Goal: Information Seeking & Learning: Learn about a topic

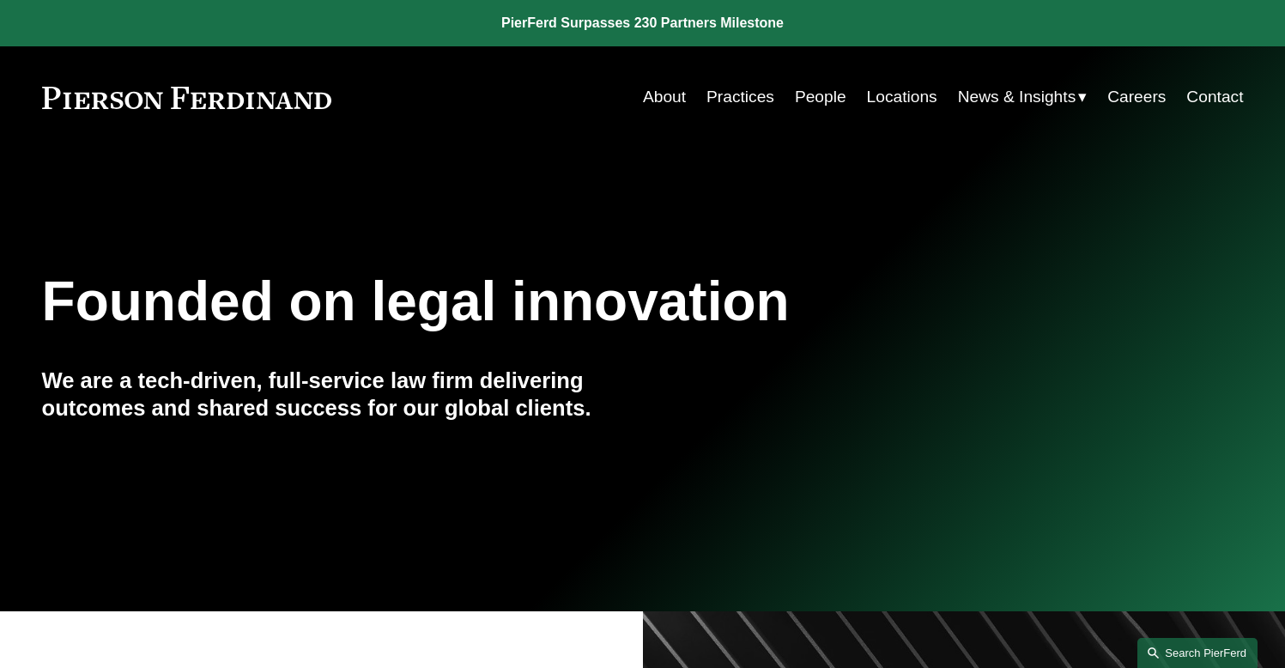
click at [1203, 653] on link "Search this site" at bounding box center [1197, 653] width 120 height 30
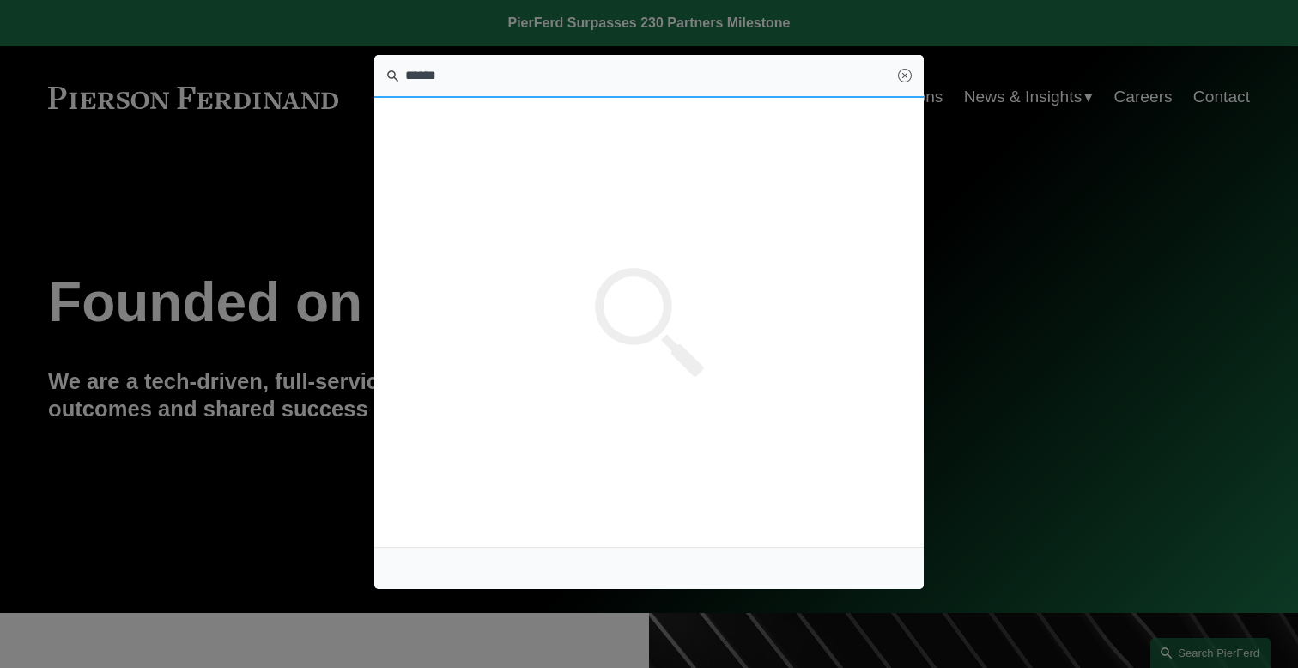
type input "******"
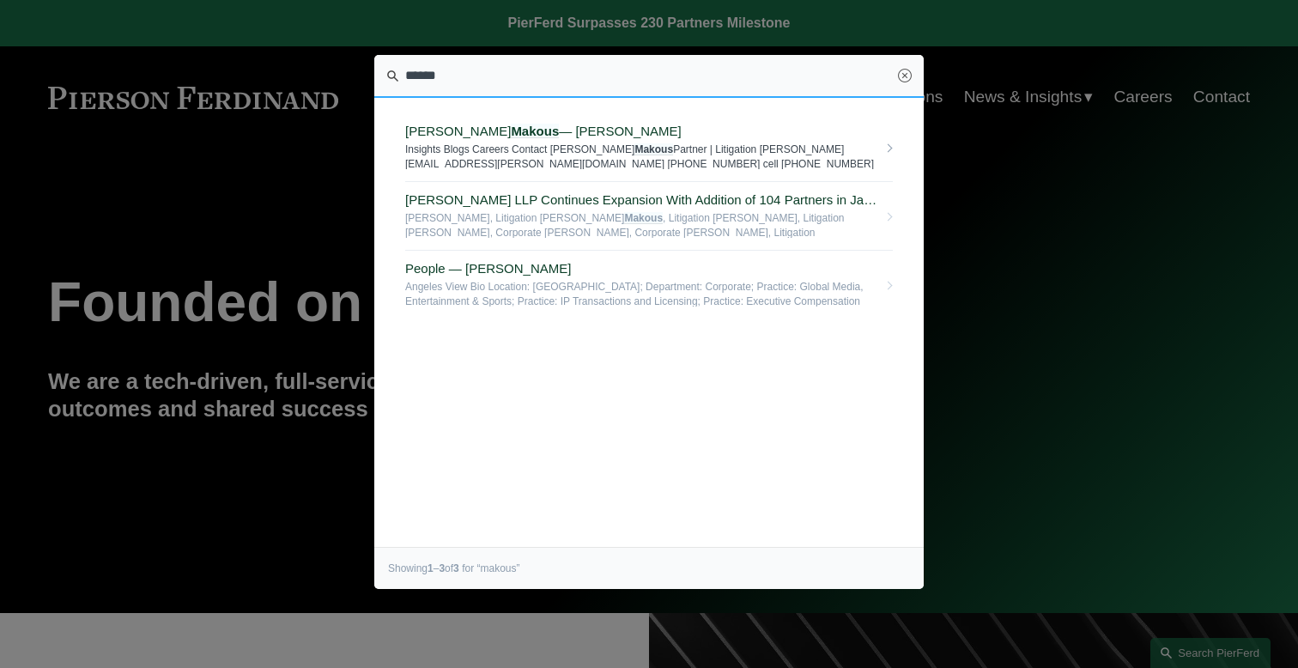
drag, startPoint x: 533, startPoint y: 653, endPoint x: 504, endPoint y: 126, distance: 527.8
click at [504, 126] on span "David Makous — Pierson Ferdinand LLP" at bounding box center [641, 131] width 472 height 15
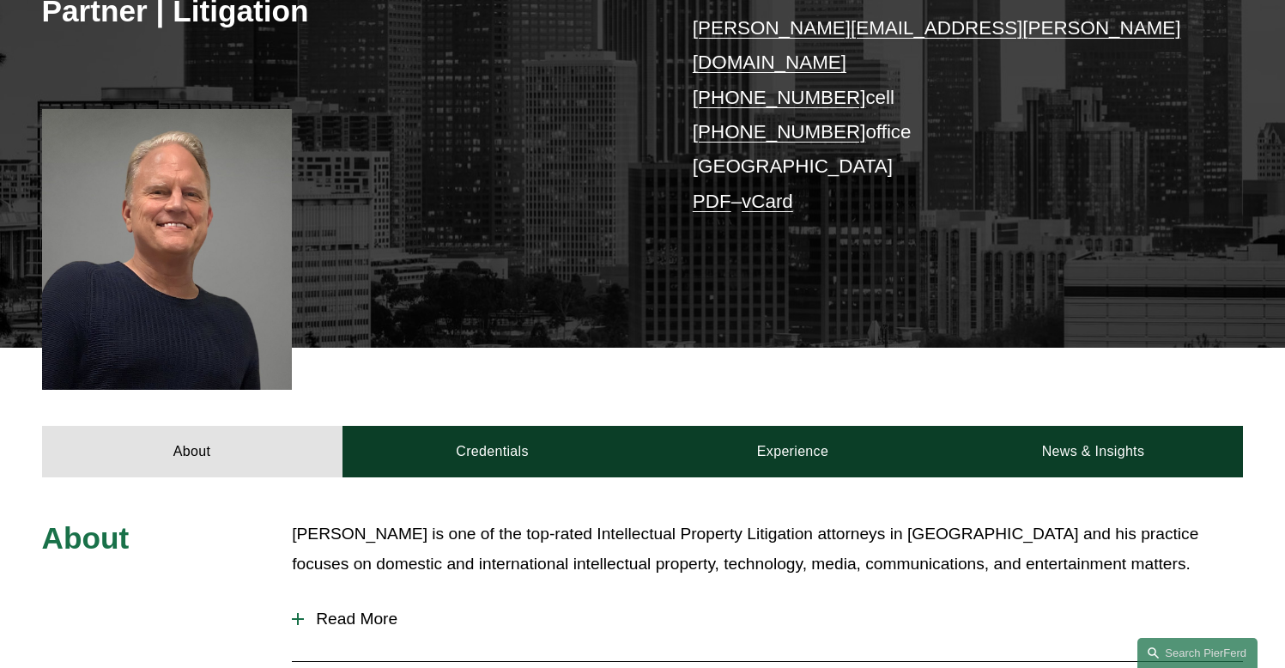
scroll to position [358, 0]
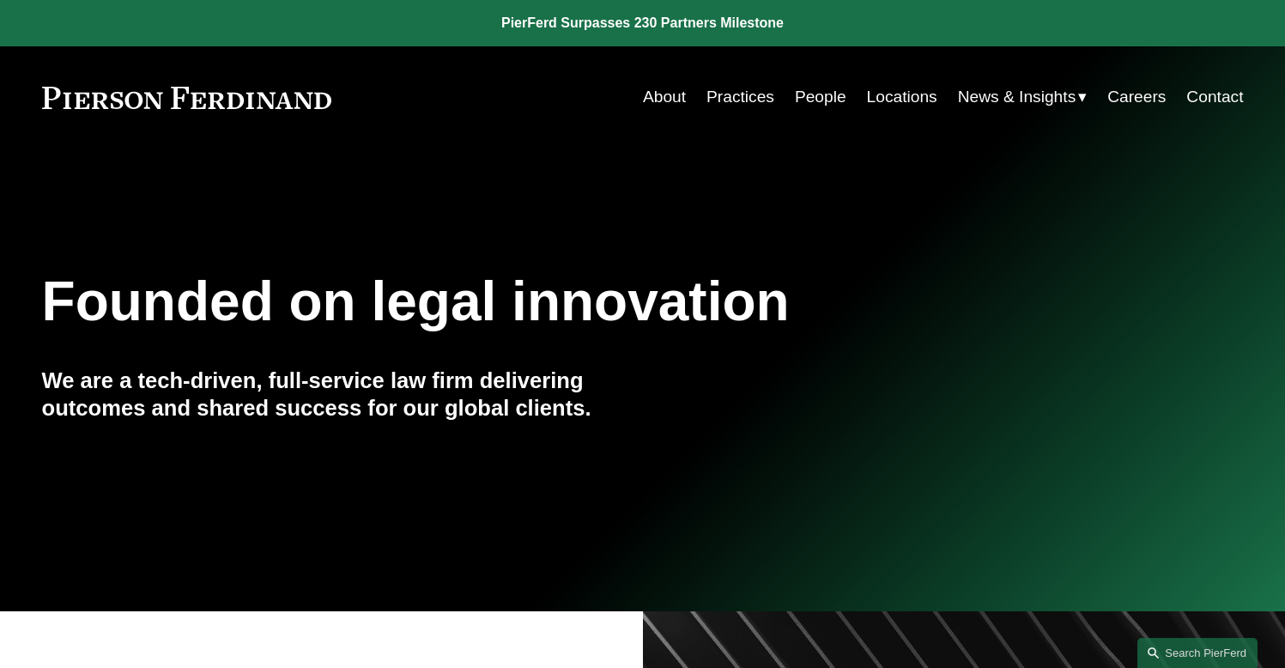
click at [735, 91] on link "Practices" at bounding box center [740, 97] width 68 height 33
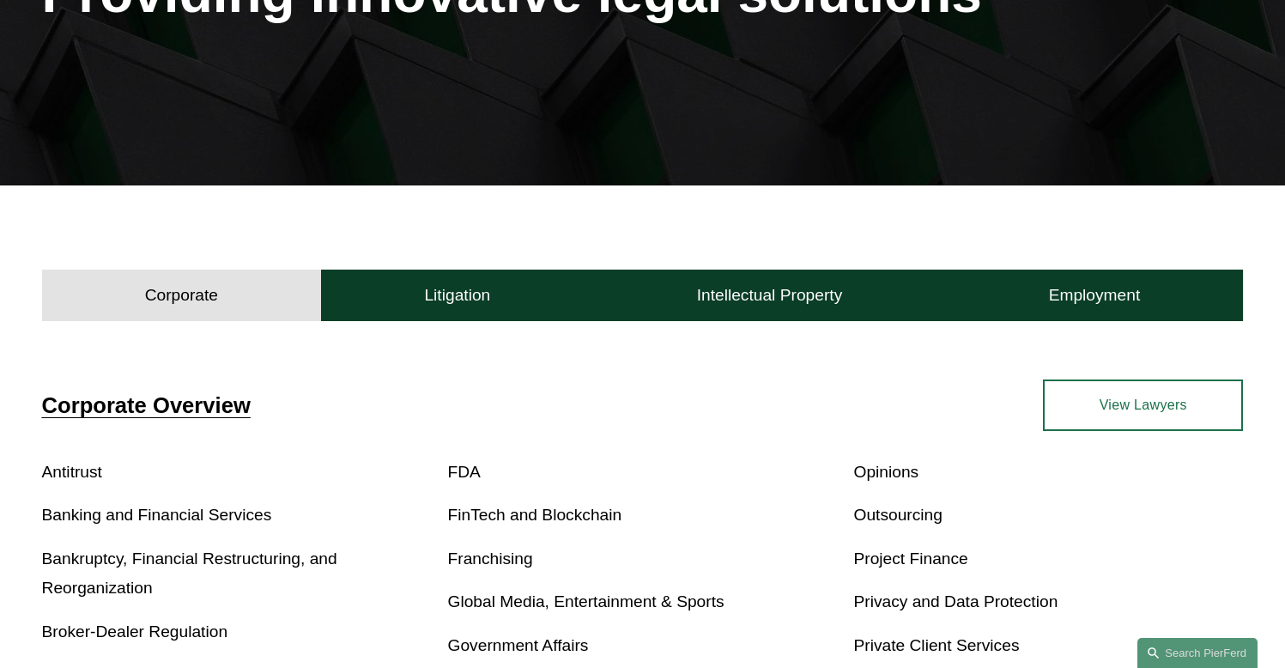
scroll to position [325, 0]
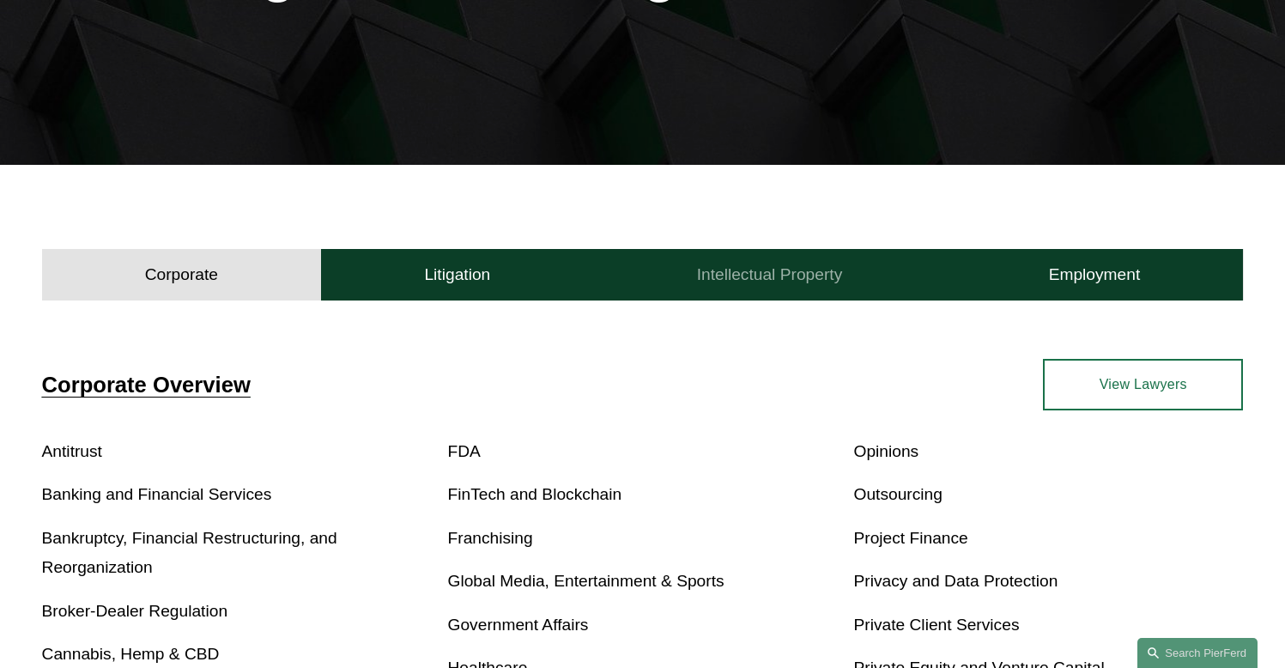
click at [794, 278] on h4 "Intellectual Property" at bounding box center [770, 274] width 146 height 21
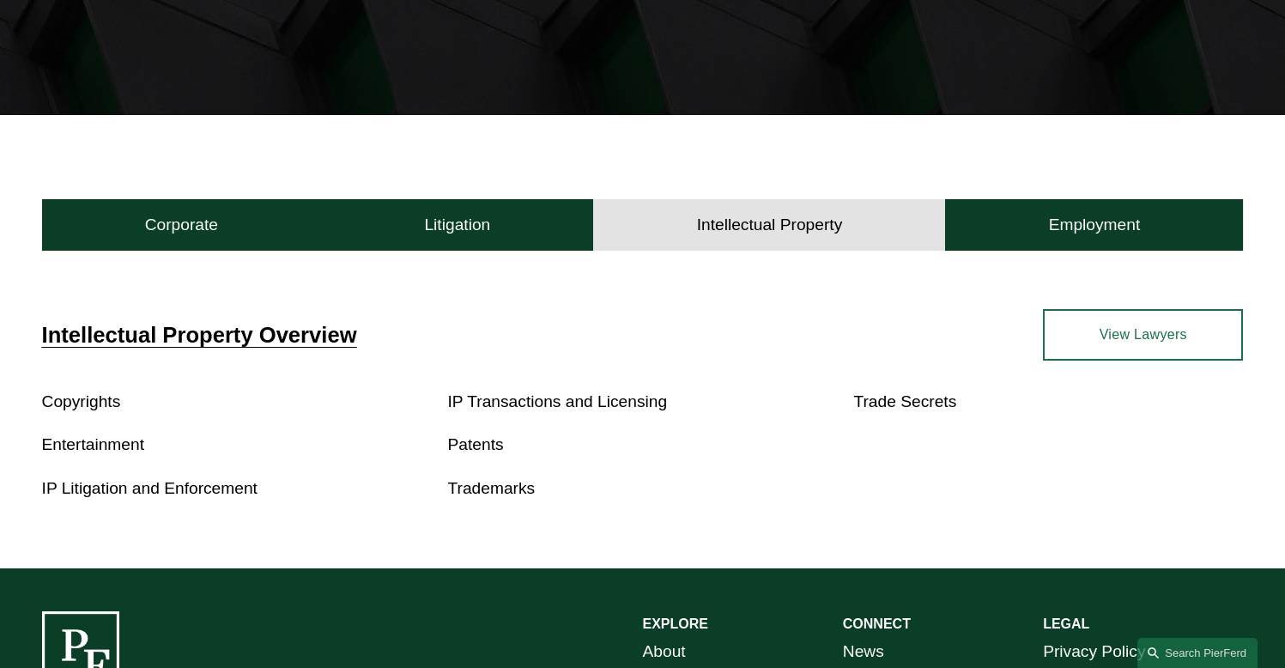
scroll to position [392, 0]
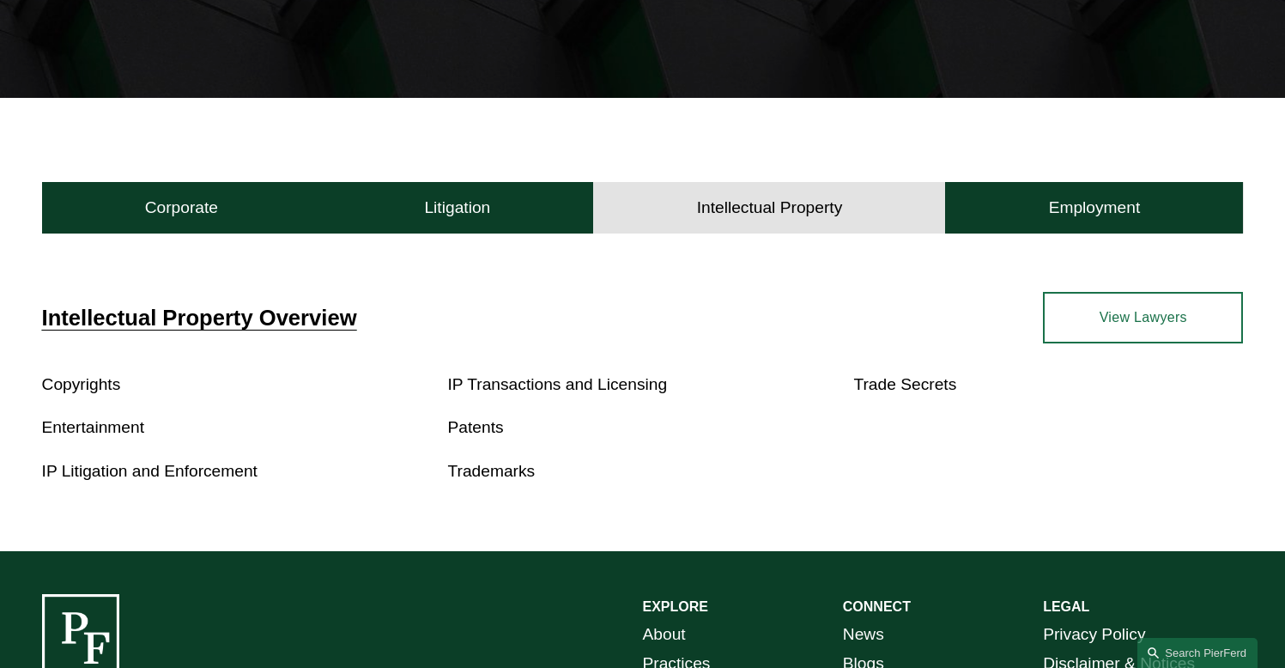
click at [100, 382] on link "Copyrights" at bounding box center [81, 384] width 79 height 18
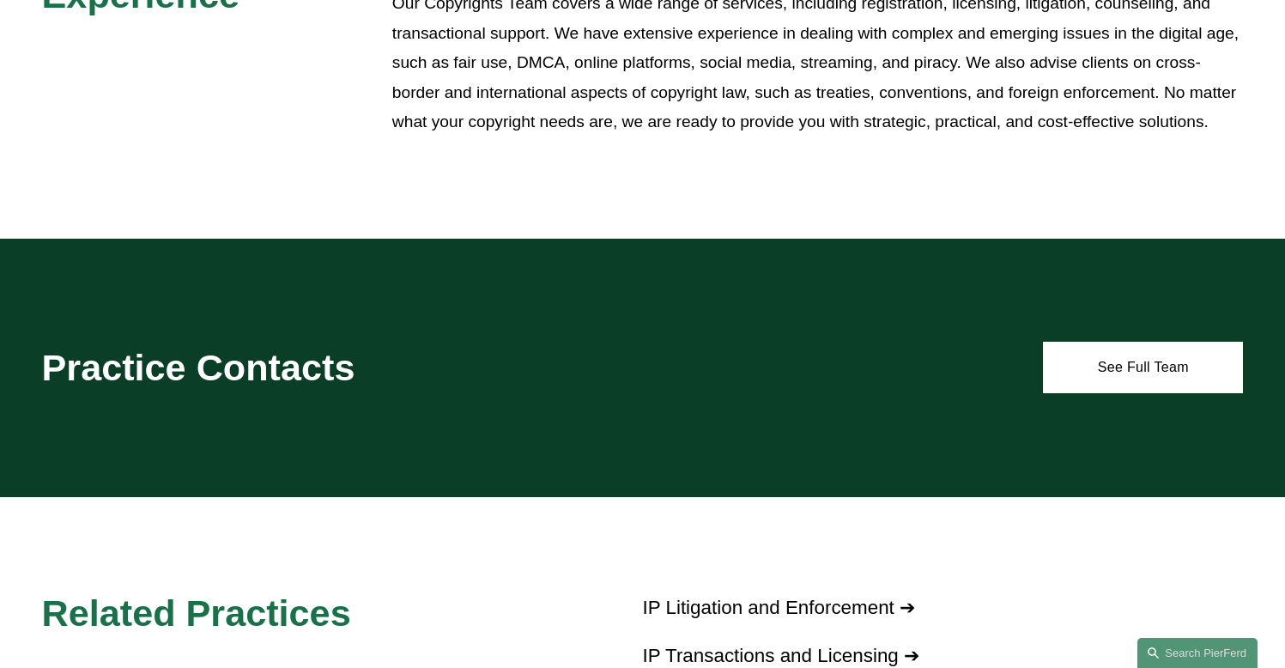
scroll to position [699, 0]
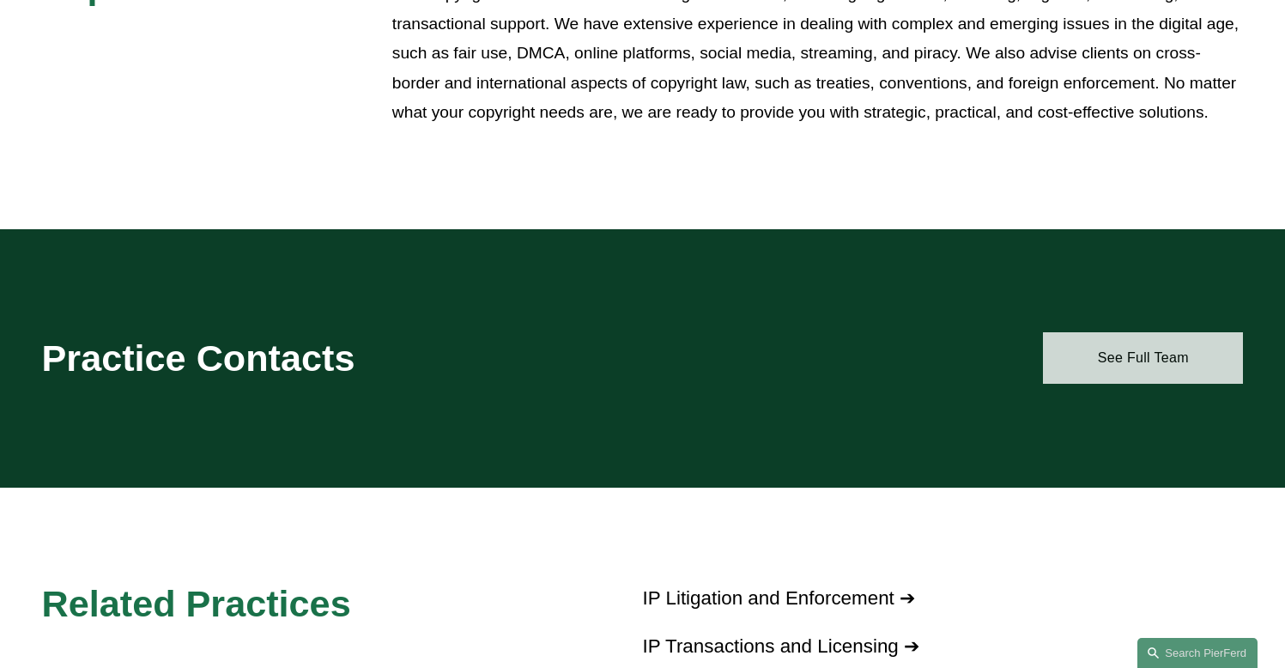
click at [1162, 360] on link "See Full Team" at bounding box center [1143, 357] width 200 height 51
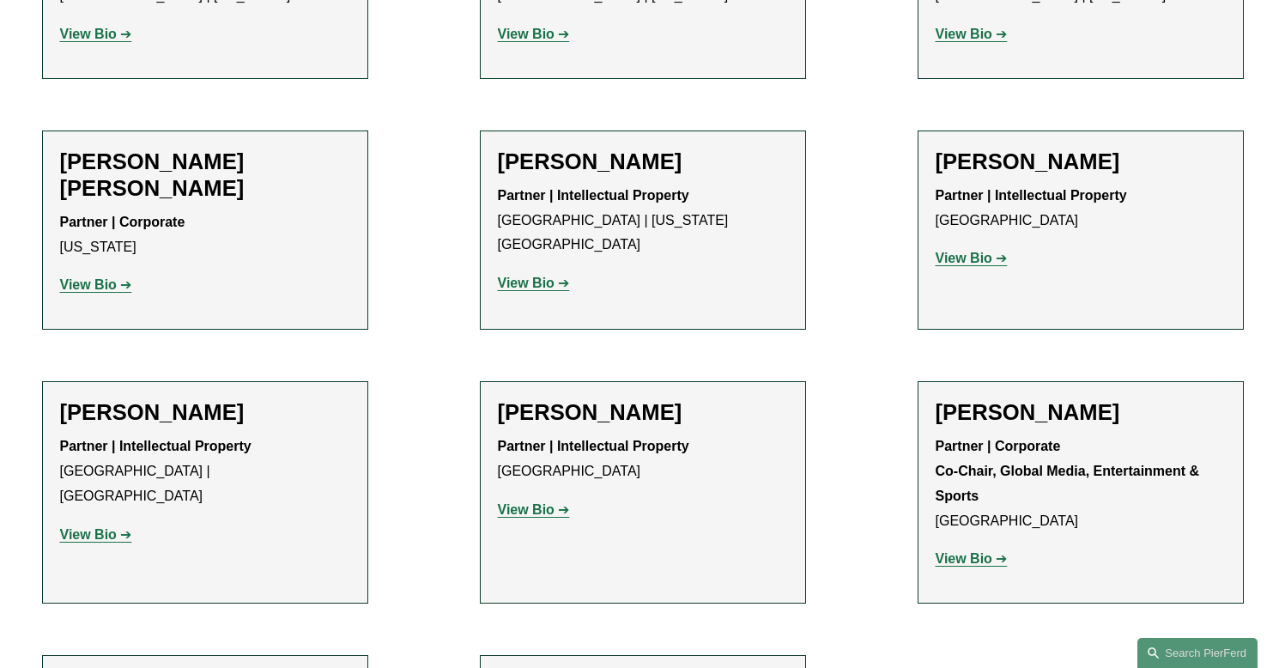
scroll to position [1044, 0]
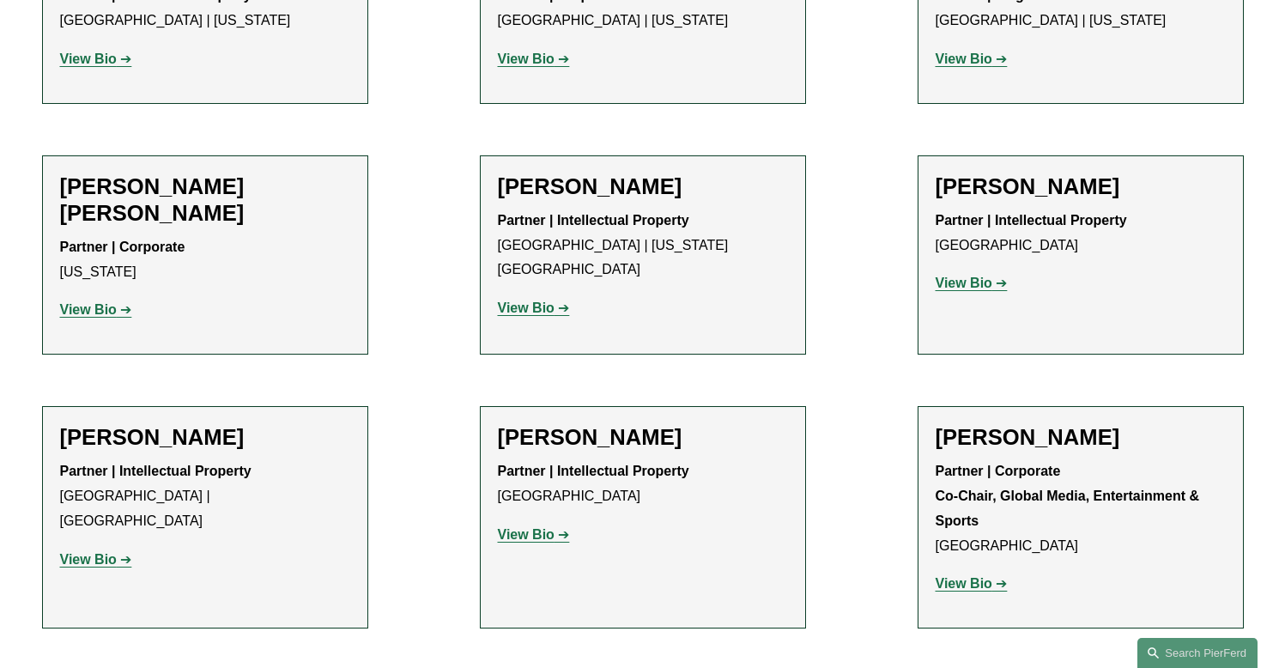
click at [978, 275] on strong "View Bio" at bounding box center [963, 282] width 57 height 15
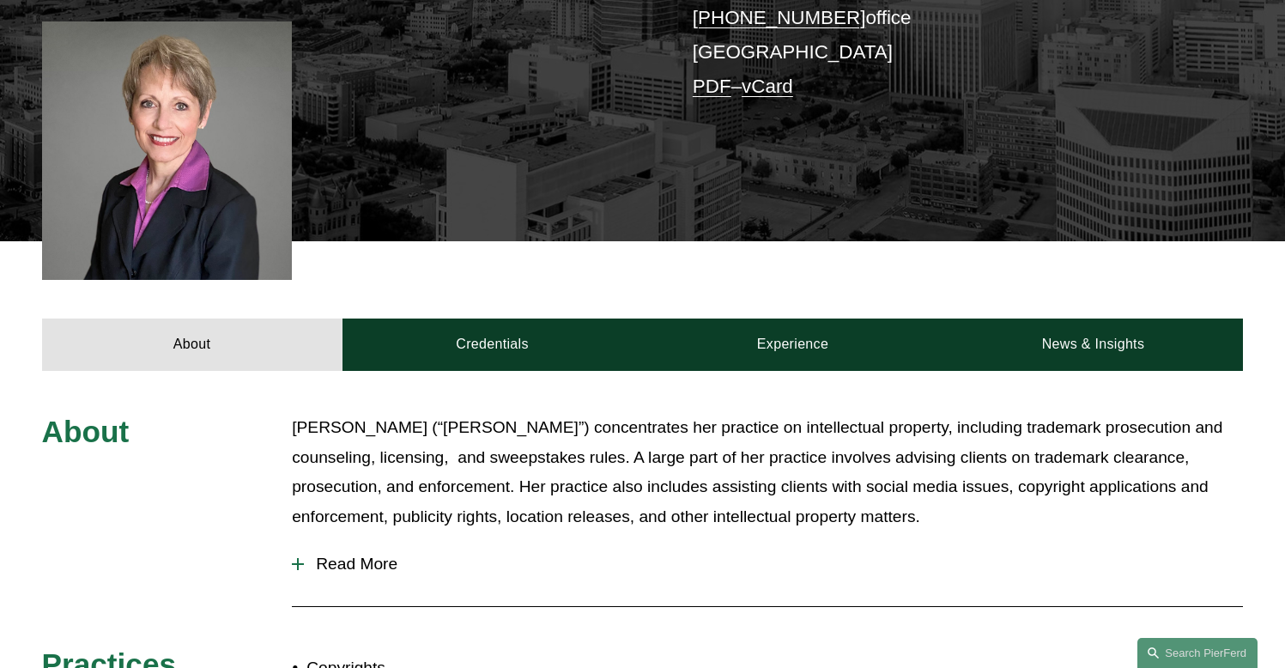
scroll to position [437, 0]
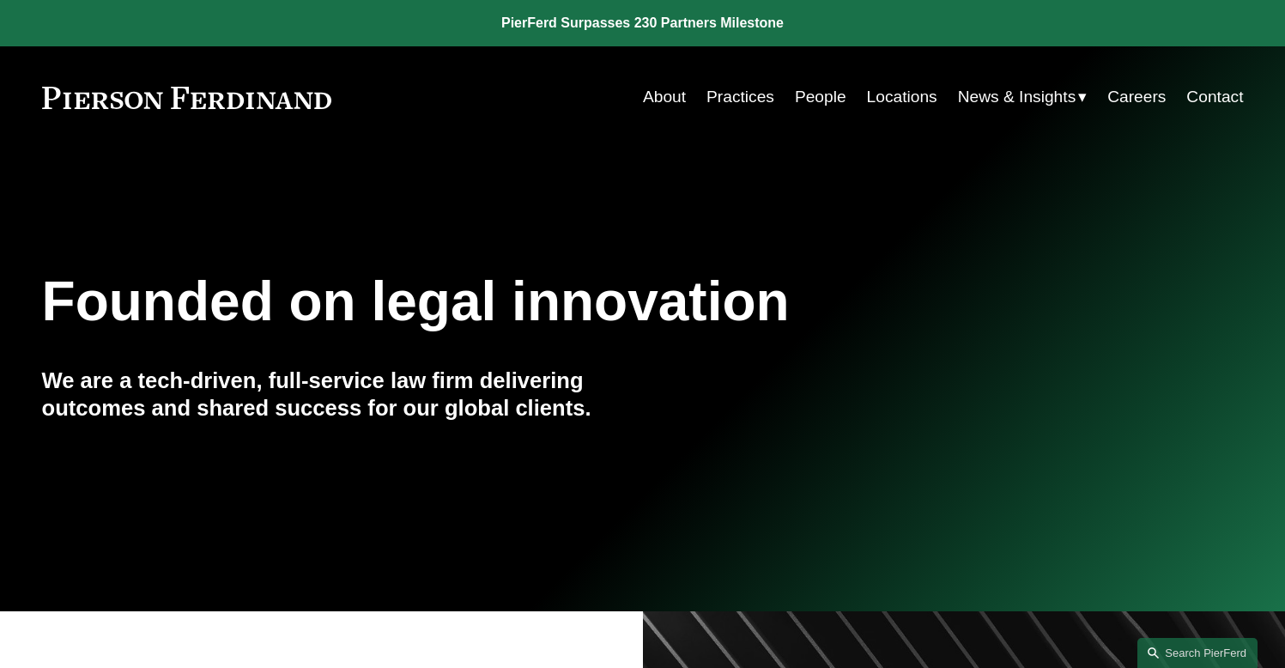
click at [748, 98] on link "Practices" at bounding box center [740, 97] width 68 height 33
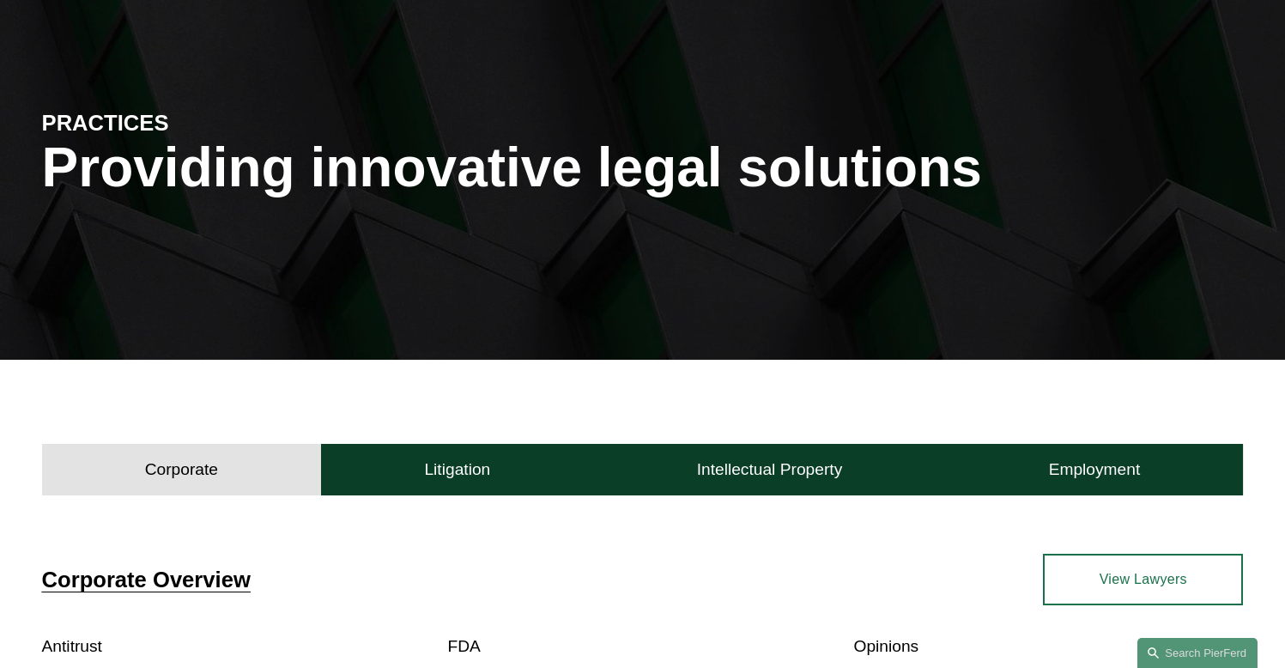
scroll to position [175, 0]
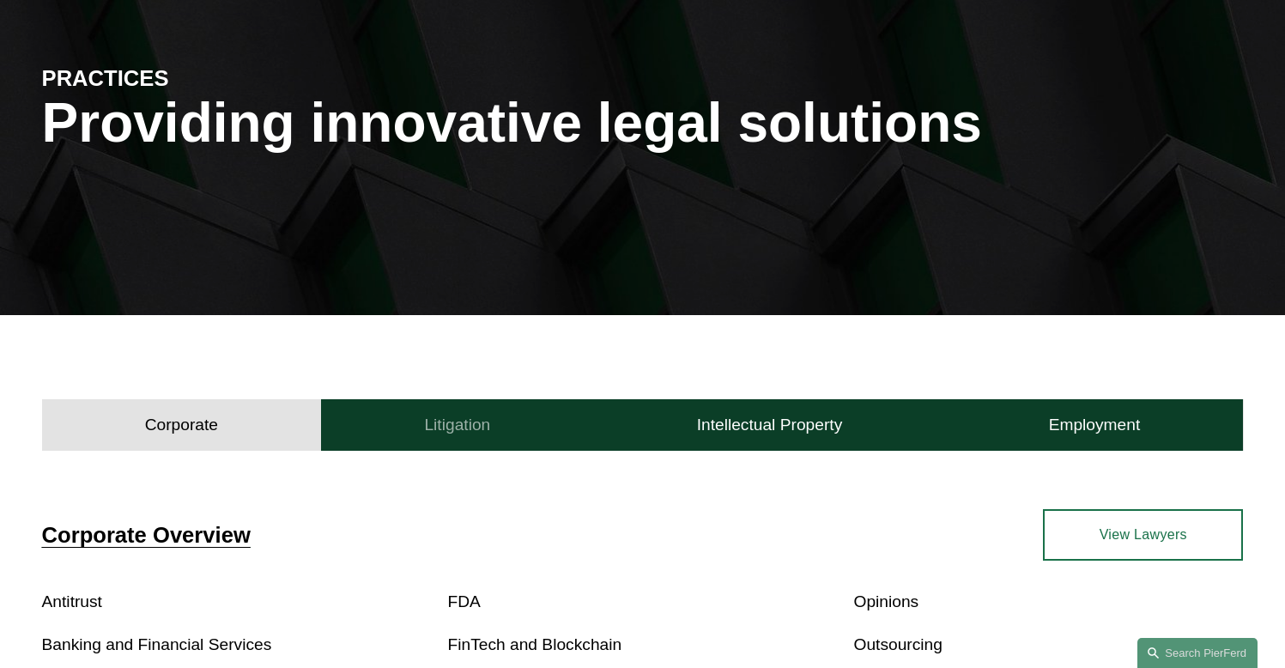
click at [470, 416] on h4 "Litigation" at bounding box center [457, 425] width 66 height 21
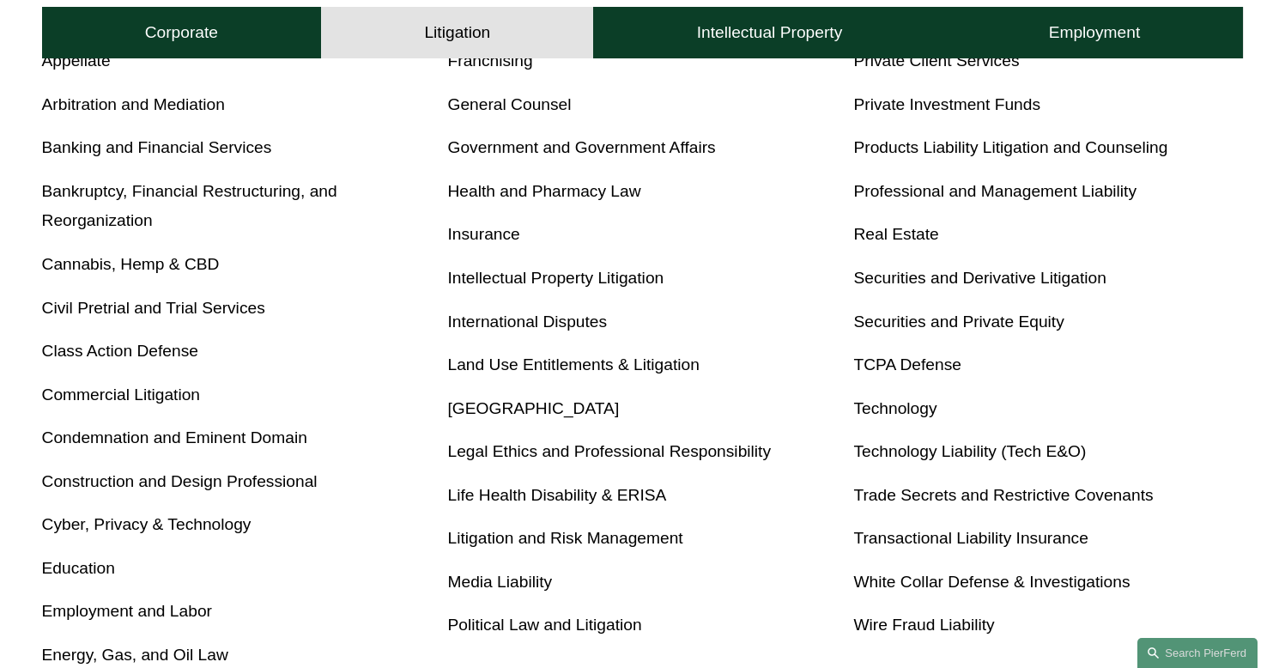
scroll to position [759, 0]
click at [644, 287] on link "Intellectual Property Litigation" at bounding box center [556, 278] width 216 height 18
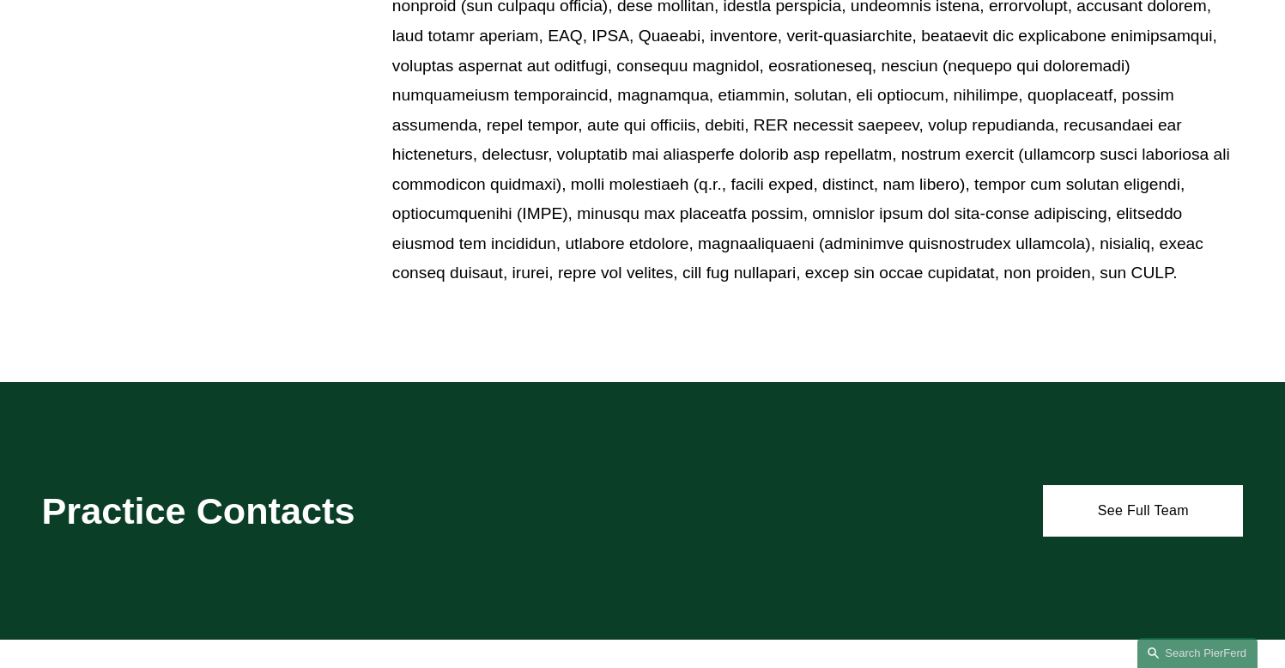
scroll to position [1067, 0]
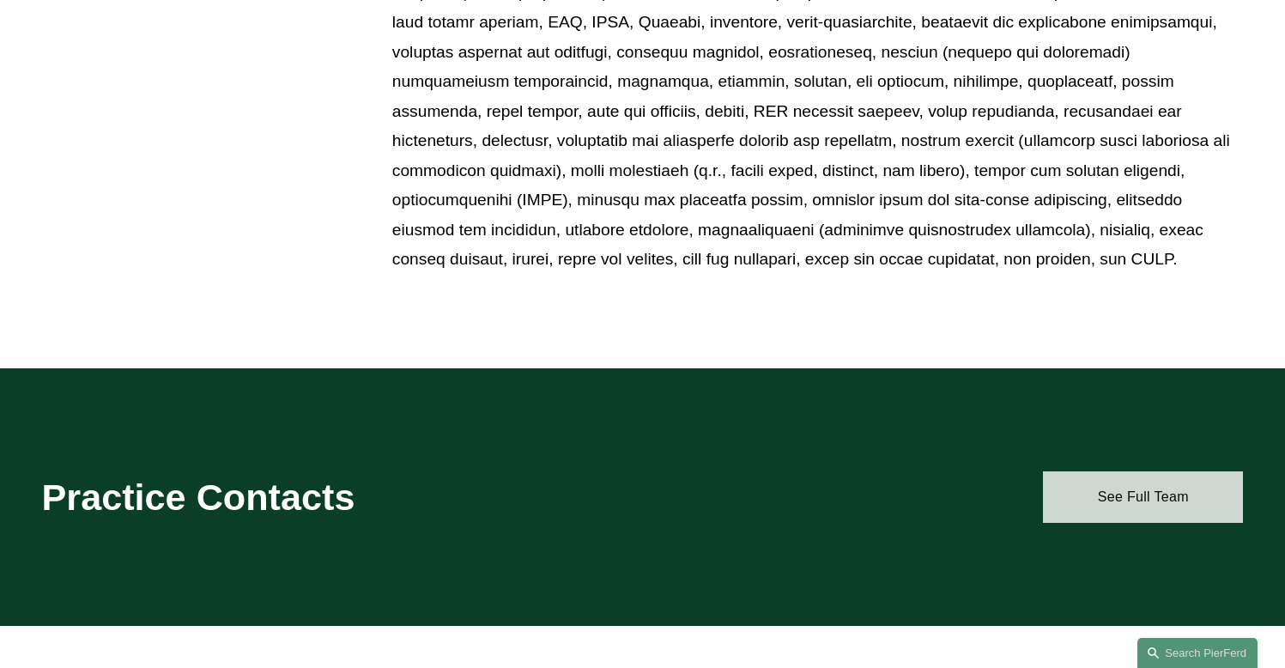
click at [1152, 487] on link "See Full Team" at bounding box center [1143, 496] width 200 height 51
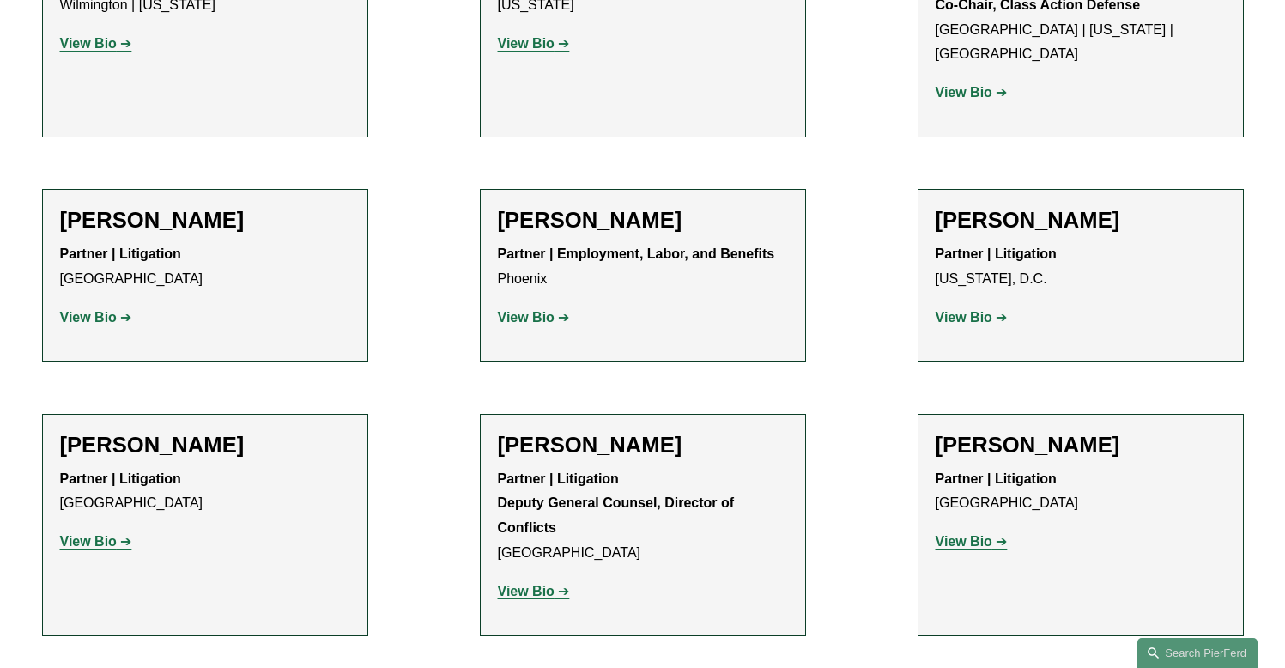
scroll to position [1863, 0]
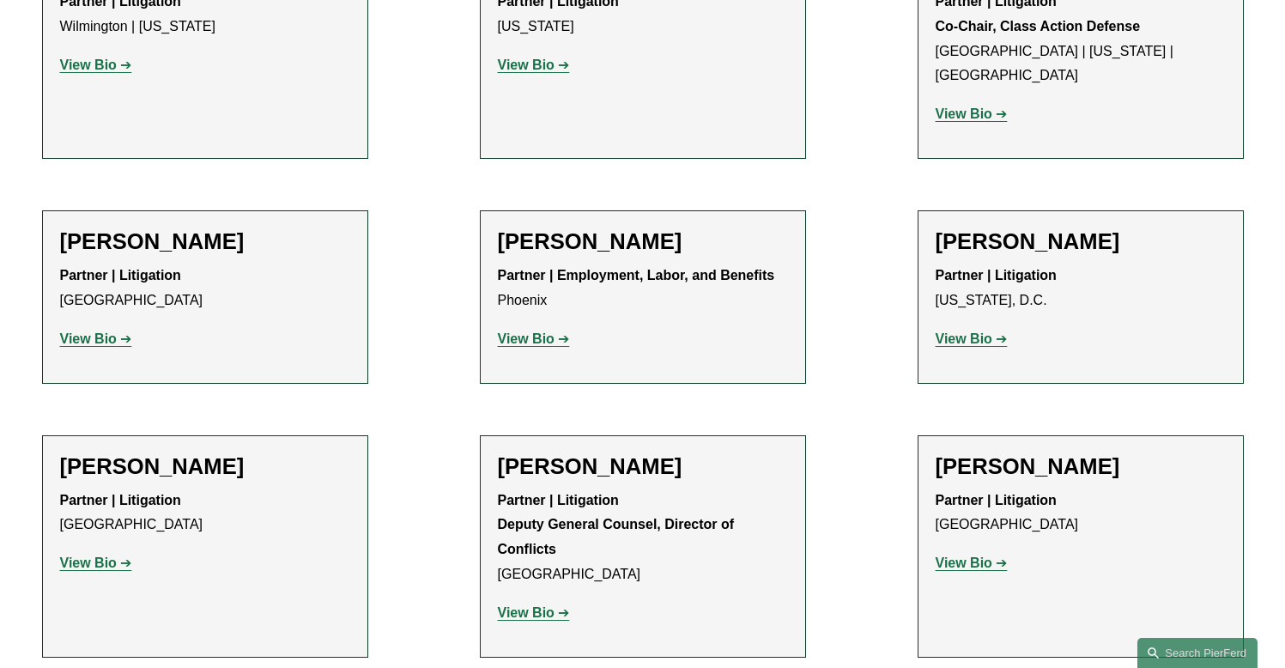
click at [101, 555] on strong "View Bio" at bounding box center [88, 562] width 57 height 15
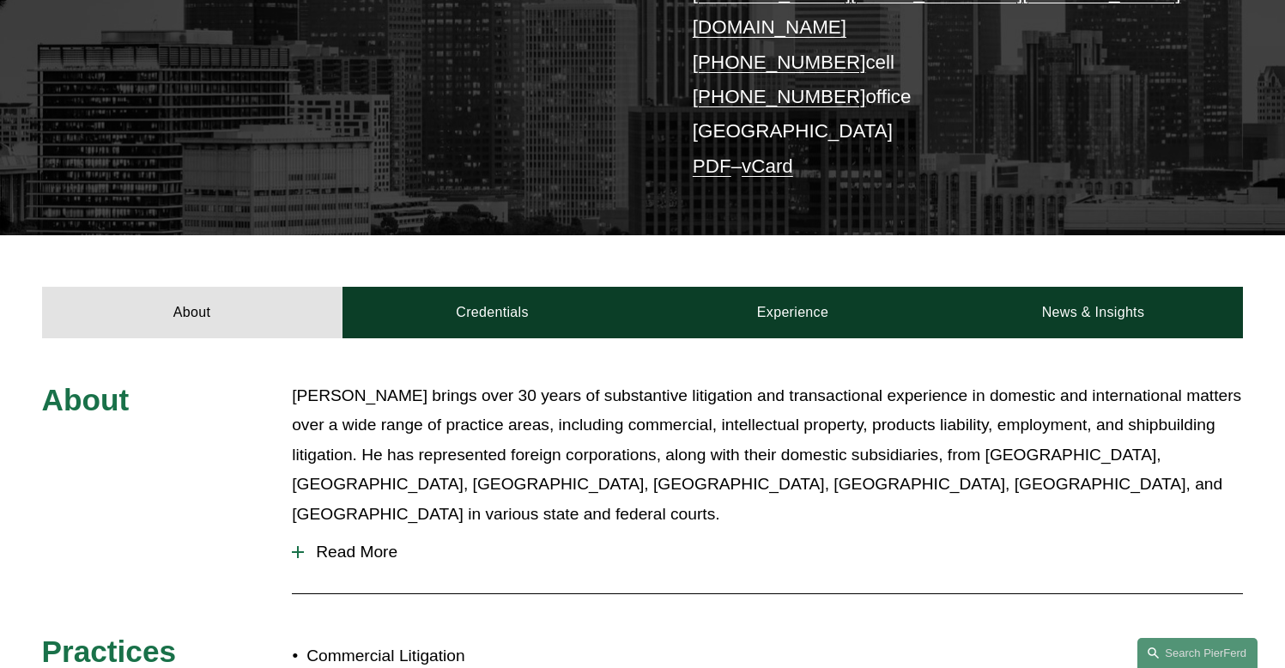
scroll to position [381, 0]
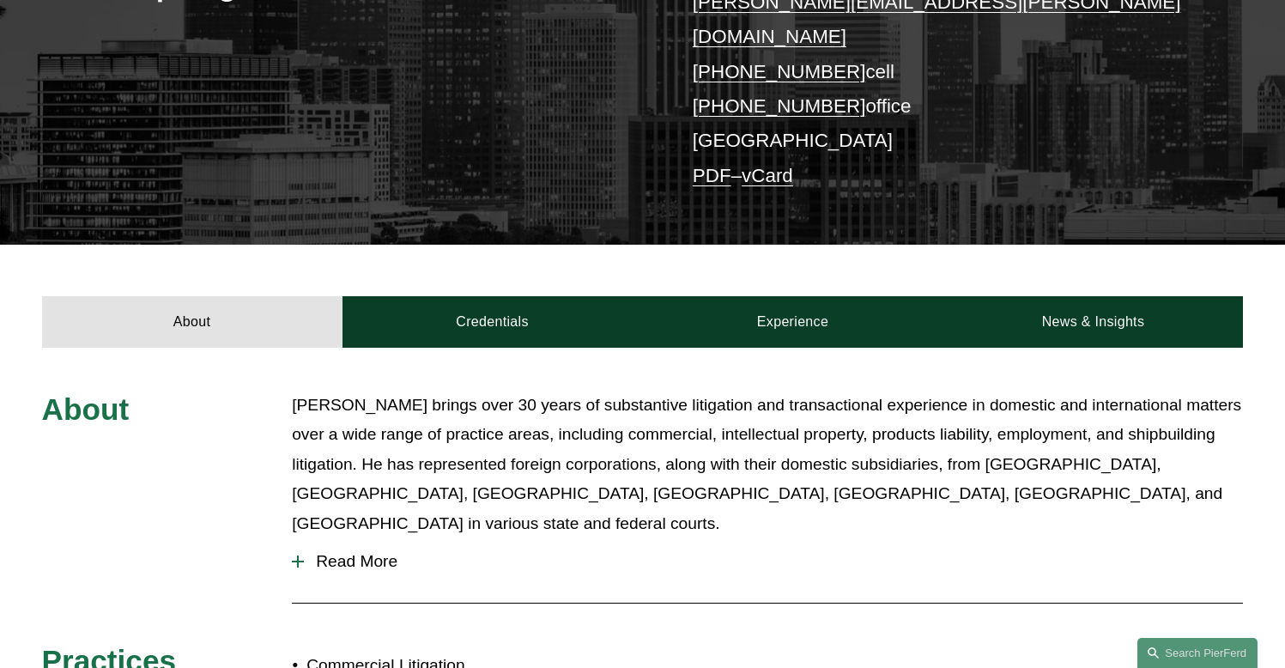
click at [372, 552] on span "Read More" at bounding box center [773, 561] width 939 height 19
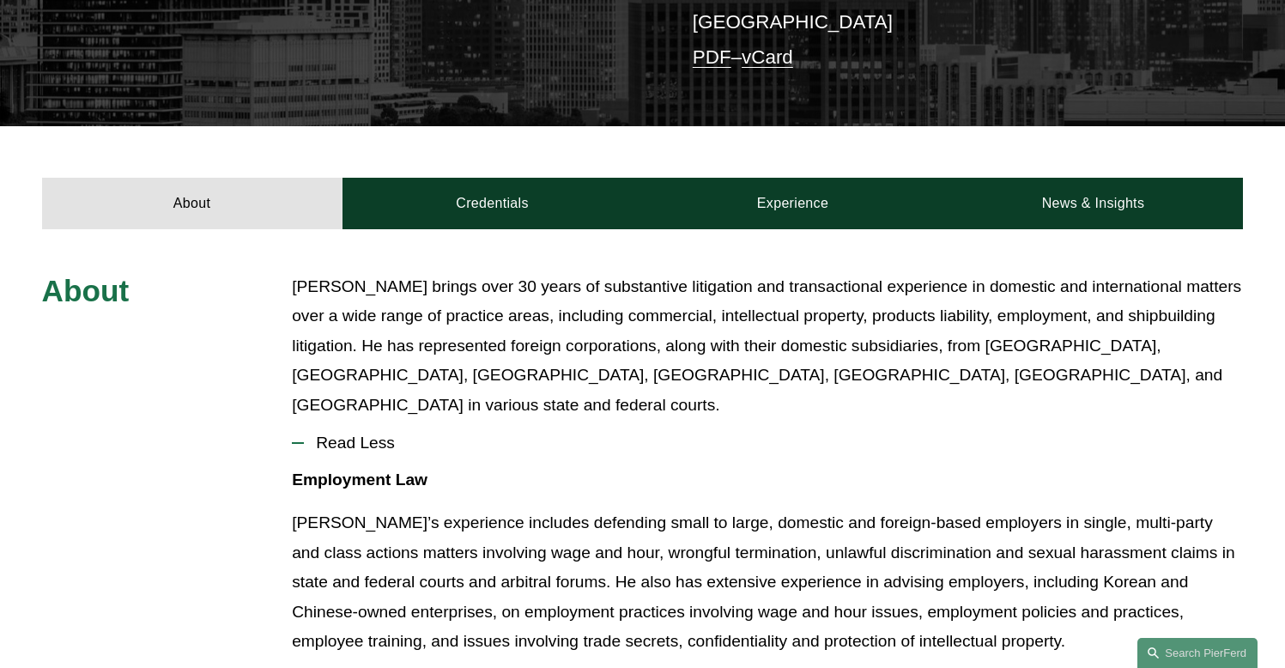
scroll to position [527, 0]
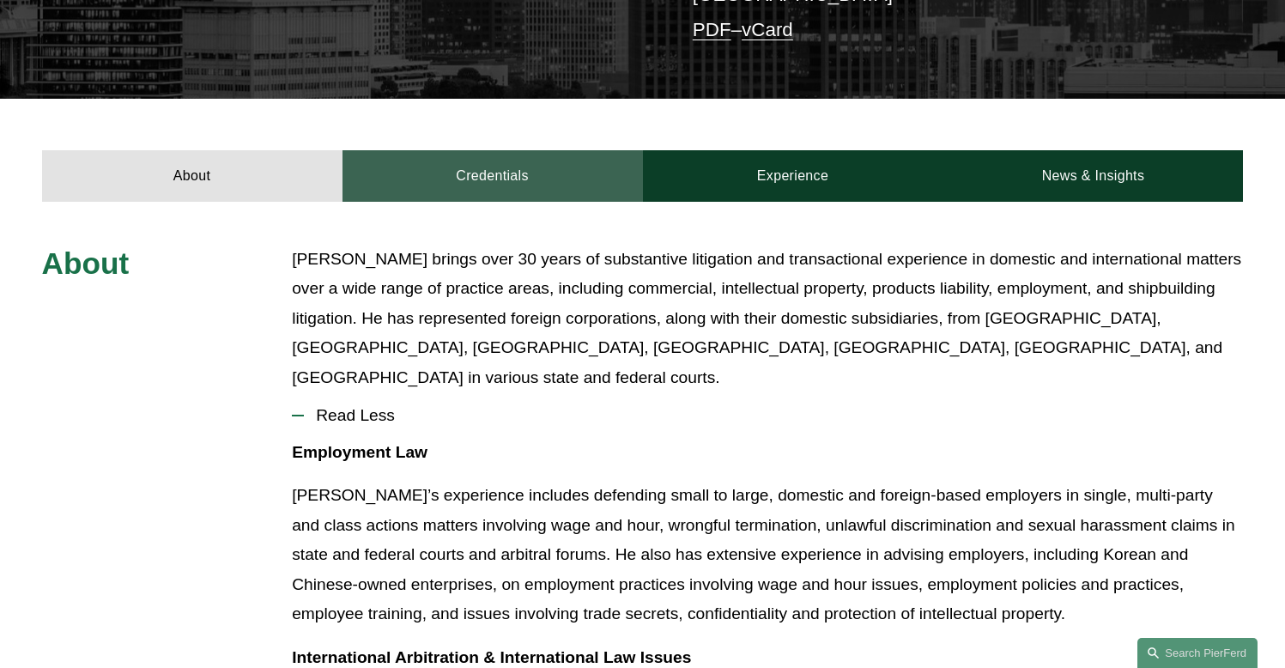
click at [548, 150] on link "Credentials" at bounding box center [492, 175] width 300 height 51
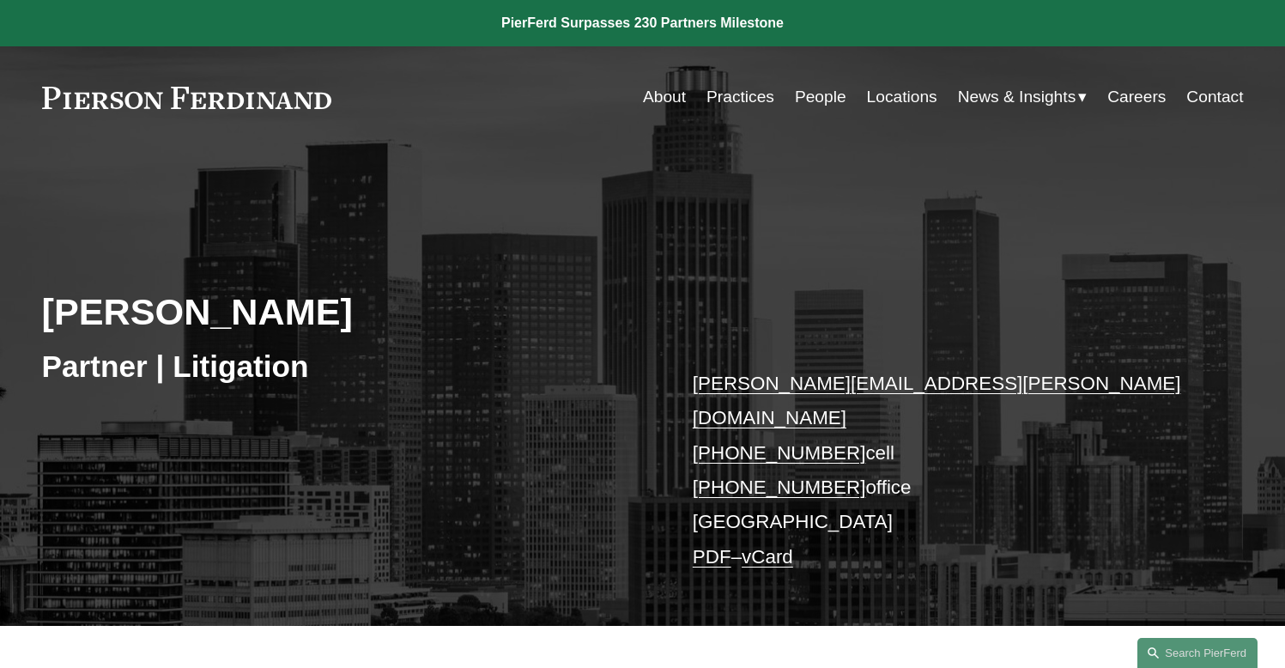
scroll to position [0, 0]
